Goal: Task Accomplishment & Management: Manage account settings

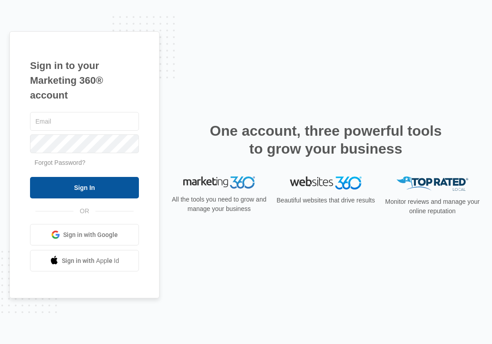
type input "[EMAIL_ADDRESS][DOMAIN_NAME]"
click at [92, 188] on input "Sign In" at bounding box center [84, 187] width 109 height 21
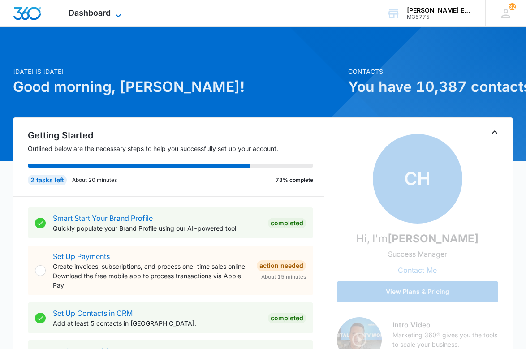
click at [117, 15] on icon at bounding box center [118, 15] width 11 height 11
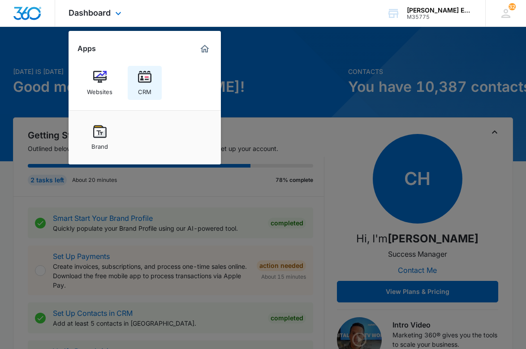
click at [143, 75] on img at bounding box center [144, 76] width 13 height 13
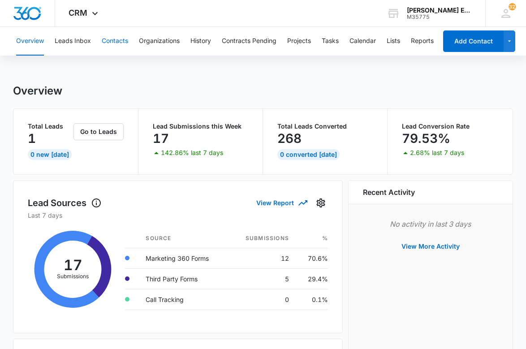
click at [115, 43] on button "Contacts" at bounding box center [115, 41] width 26 height 29
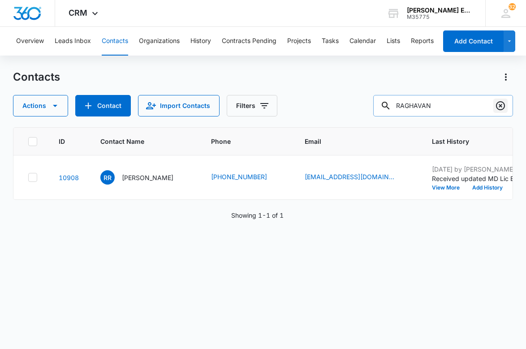
click at [491, 111] on icon "Clear" at bounding box center [500, 105] width 11 height 11
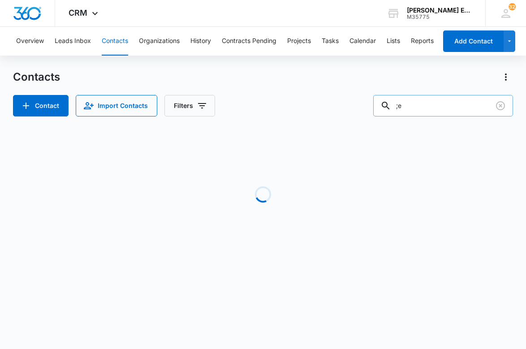
type input ";"
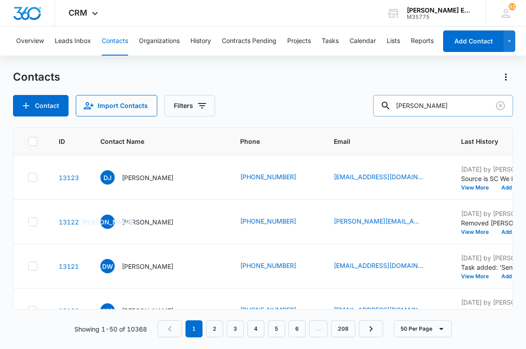
type input "pearson"
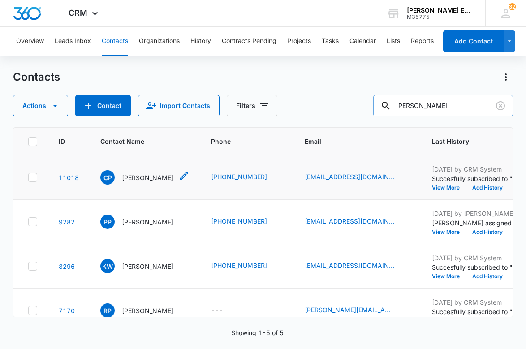
click at [144, 182] on p "Curtis Pearson" at bounding box center [147, 177] width 51 height 9
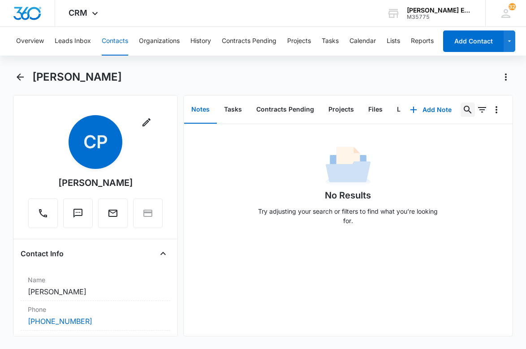
click at [467, 105] on icon "Search..." at bounding box center [467, 109] width 11 height 11
click at [438, 133] on input "text" at bounding box center [400, 138] width 126 height 21
type input "A"
click at [230, 110] on button "Tasks" at bounding box center [233, 110] width 32 height 28
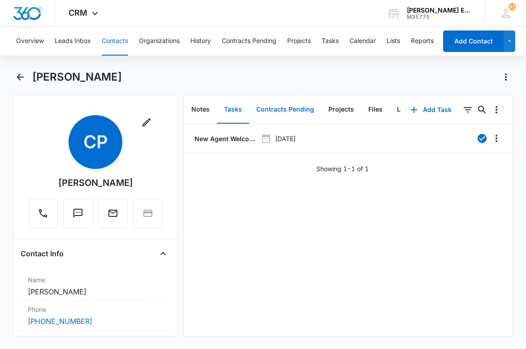
click at [283, 109] on button "Contracts Pending" at bounding box center [285, 110] width 72 height 28
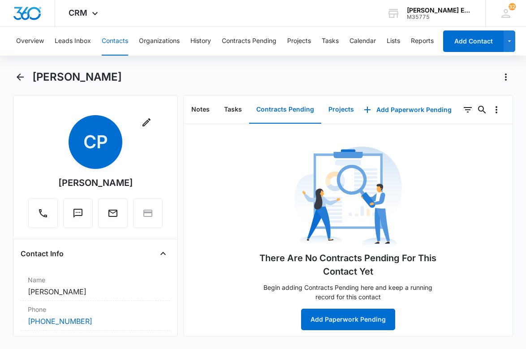
click at [336, 104] on button "Projects" at bounding box center [341, 110] width 40 height 28
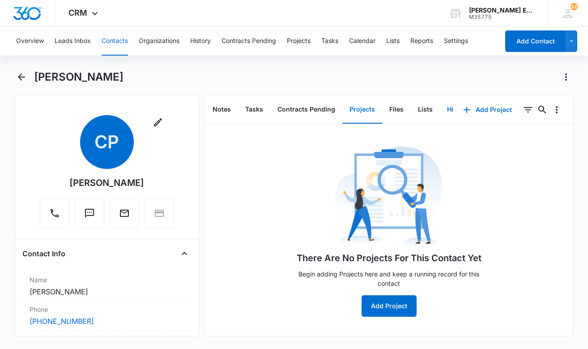
click at [451, 105] on button "History" at bounding box center [458, 110] width 37 height 28
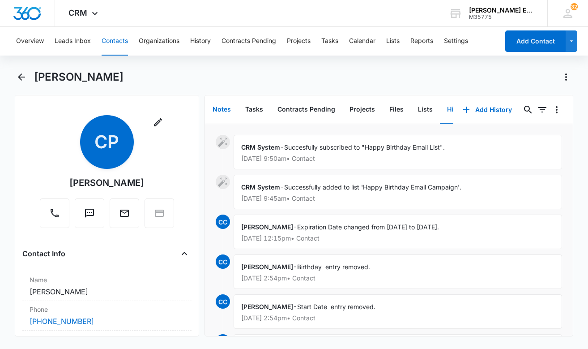
click at [228, 113] on button "Notes" at bounding box center [222, 110] width 33 height 28
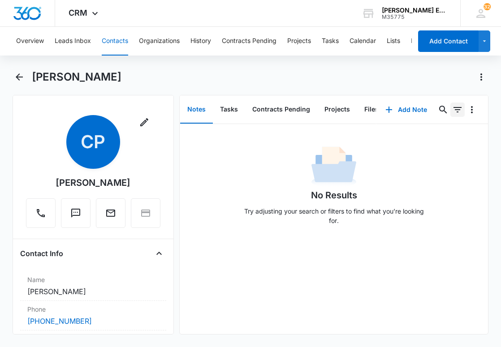
click at [459, 109] on icon "Filters" at bounding box center [457, 109] width 8 height 5
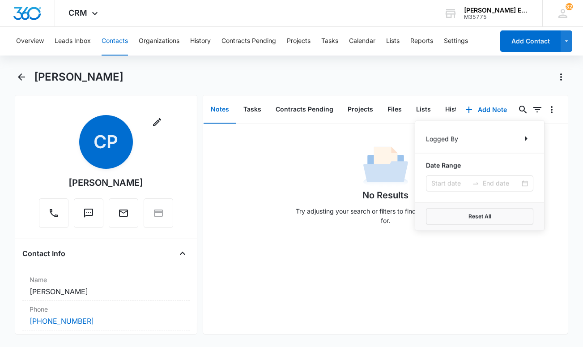
click at [240, 164] on div "No Results Try adjusting your search or filters to find what you’re looking for." at bounding box center [385, 188] width 365 height 89
click at [327, 179] on div "No Results Try adjusting your search or filters to find what you’re looking for." at bounding box center [386, 188] width 188 height 89
click at [470, 109] on icon "button" at bounding box center [469, 110] width 6 height 6
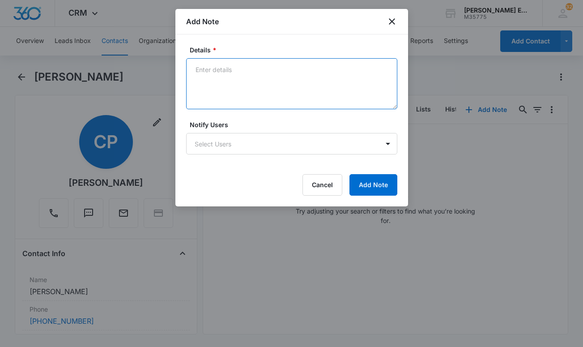
click at [308, 67] on textarea "Details *" at bounding box center [291, 83] width 211 height 51
type textarea "J"
type textarea "A"
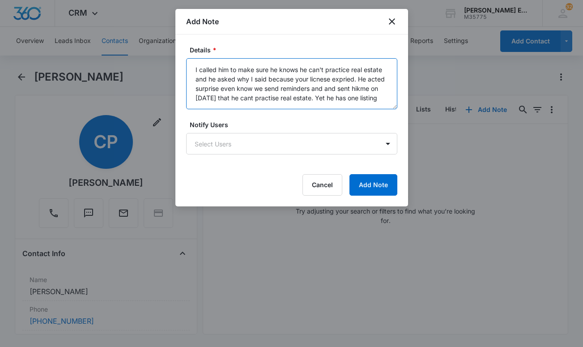
drag, startPoint x: 195, startPoint y: 66, endPoint x: 385, endPoint y: 99, distance: 193.1
click at [385, 99] on textarea "I called him to make sure he knows he can't practice real estate and he asked w…" at bounding box center [291, 83] width 211 height 51
paste textarea "understands he cannot practice real estate, and he asked why. I explained that …"
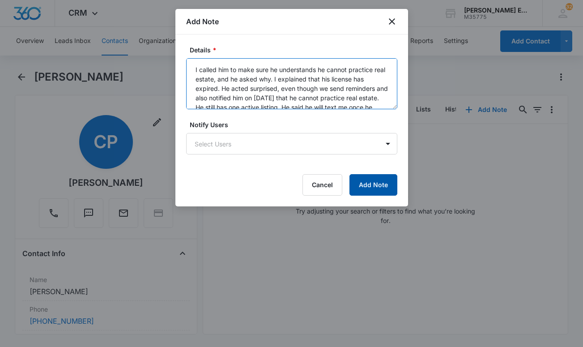
type textarea "I called him to make sure he understands he cannot practice real estate, and he…"
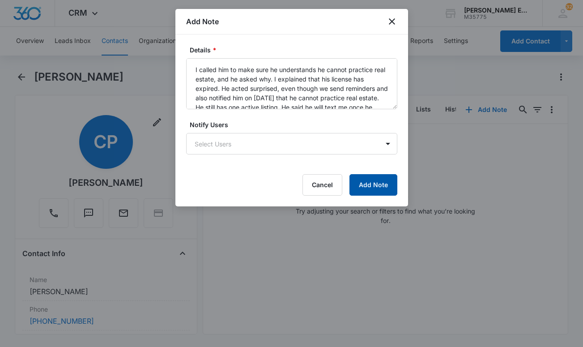
click at [362, 179] on button "Add Note" at bounding box center [374, 184] width 48 height 21
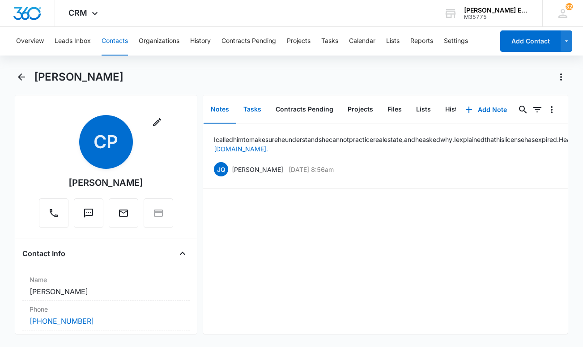
click at [257, 108] on button "Tasks" at bounding box center [252, 110] width 32 height 28
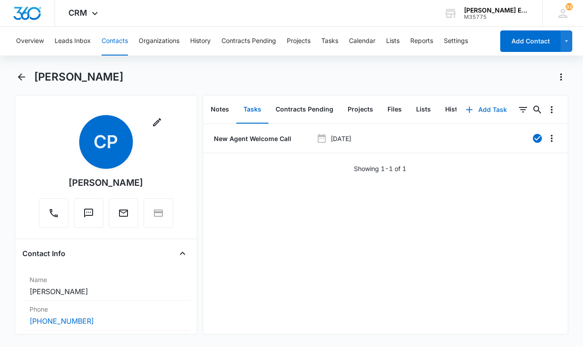
click at [470, 107] on icon "button" at bounding box center [469, 109] width 11 height 11
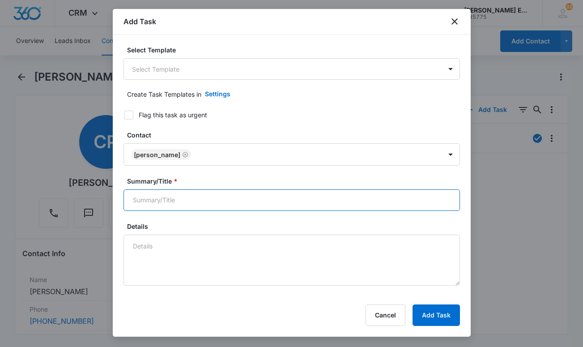
click at [295, 199] on input "Summary/Title *" at bounding box center [292, 199] width 337 height 21
type input "S"
click at [208, 201] on input "Status on his DC RE license" at bounding box center [292, 199] width 337 height 21
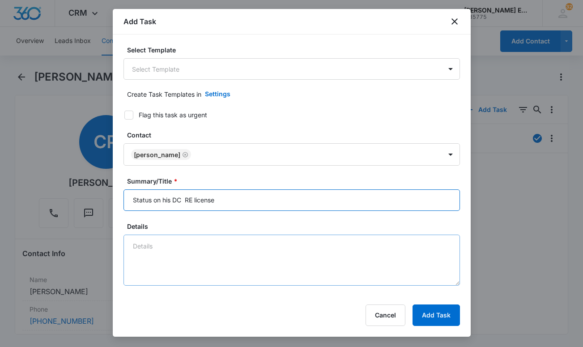
type input "Status on his DC RE license"
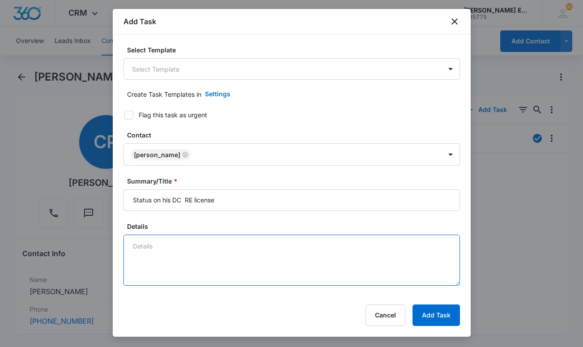
click at [198, 244] on textarea "Details" at bounding box center [292, 260] width 337 height 51
paste textarea "Status on his DC RE license"
type textarea "check on his Status on his DC RE license as he has one active listing."
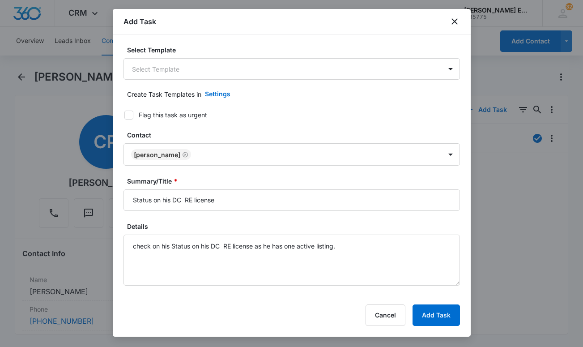
click at [132, 115] on icon at bounding box center [129, 115] width 8 height 8
click at [124, 115] on input "Flag this task as urgent" at bounding box center [121, 115] width 6 height 6
checkbox input "true"
click at [387, 73] on body "CRM Apps Websites CRM Brand Allison James Estates and Homes M35775 Your Account…" at bounding box center [291, 173] width 583 height 347
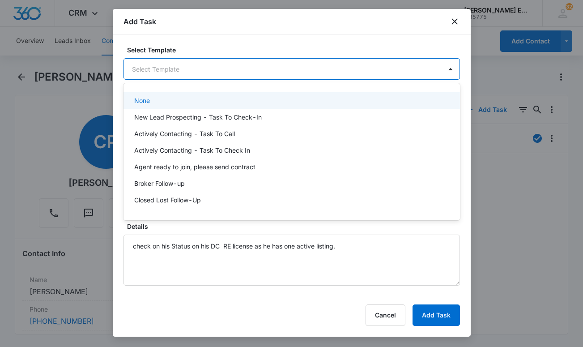
click at [387, 73] on div at bounding box center [291, 173] width 583 height 347
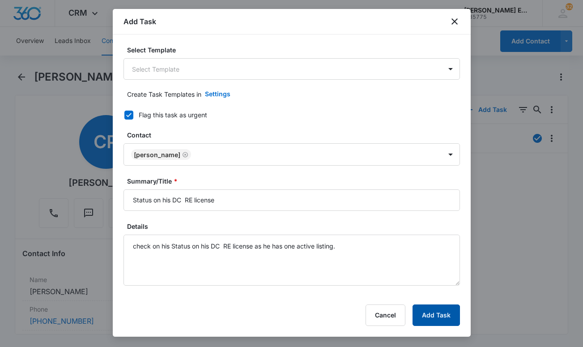
click at [445, 317] on button "Add Task" at bounding box center [436, 314] width 47 height 21
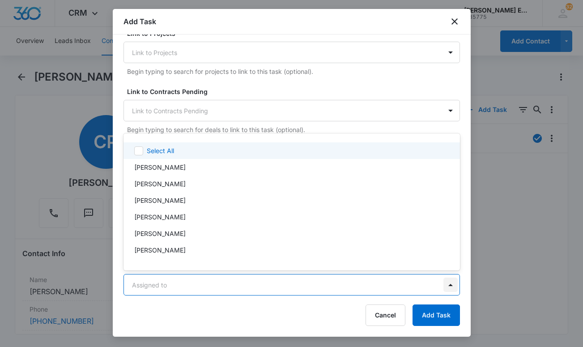
click at [447, 286] on body "CRM Apps Websites CRM Brand Allison James Estates and Homes M35775 Your Account…" at bounding box center [291, 173] width 583 height 347
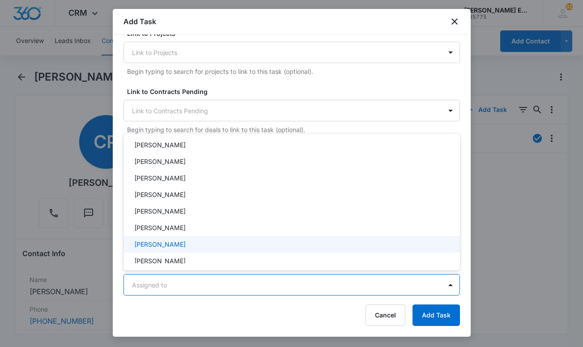
scroll to position [140, 0]
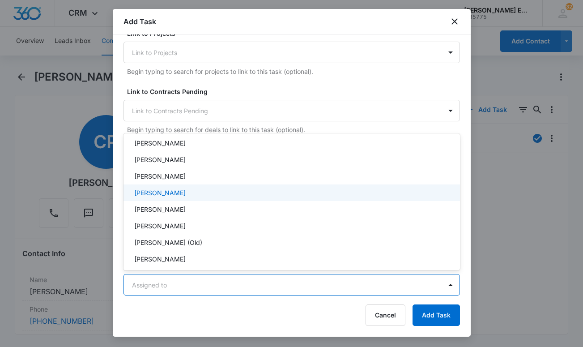
click at [309, 198] on div "[PERSON_NAME]" at bounding box center [292, 192] width 337 height 17
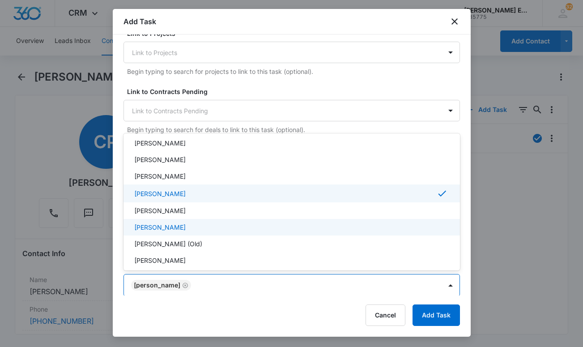
click at [426, 316] on div at bounding box center [291, 173] width 583 height 347
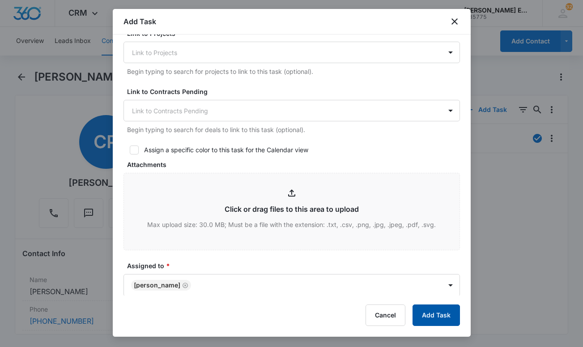
click at [443, 316] on button "Add Task" at bounding box center [436, 314] width 47 height 21
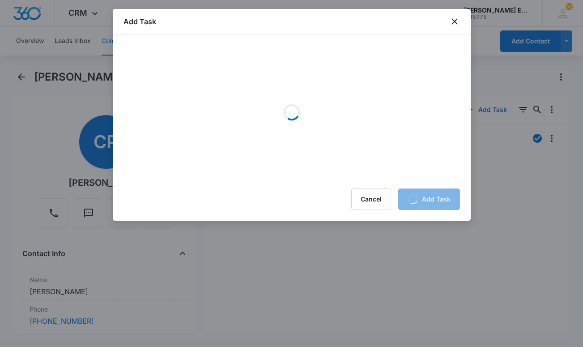
scroll to position [0, 0]
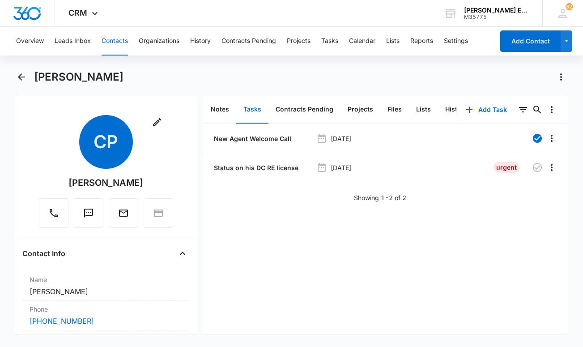
click at [432, 282] on div "New Agent Welcome Call May 23, 2023 Status on his DC RE license Sep 5, 2025 Urg…" at bounding box center [385, 229] width 365 height 210
